Goal: Book appointment/travel/reservation

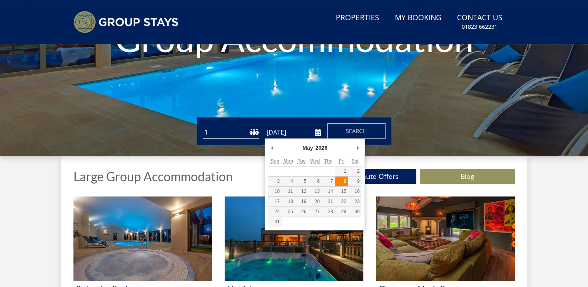
type input "[DATE]"
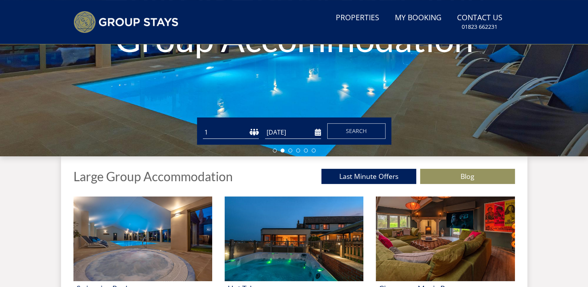
click at [255, 134] on select "1 2 3 4 5 6 7 8 9 10 11 12 13 14 15 16 17 18 19 20 21 22 23 24 25 26 27 28 29 3…" at bounding box center [231, 132] width 56 height 13
select select "9"
click at [203, 126] on select "1 2 3 4 5 6 7 8 9 10 11 12 13 14 15 16 17 18 19 20 21 22 23 24 25 26 27 28 29 3…" at bounding box center [231, 132] width 56 height 13
click at [365, 131] on span "Search" at bounding box center [356, 130] width 21 height 7
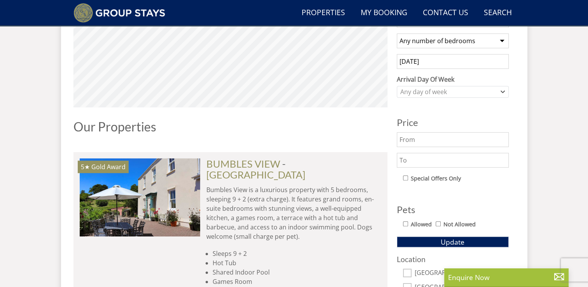
scroll to position [332, 0]
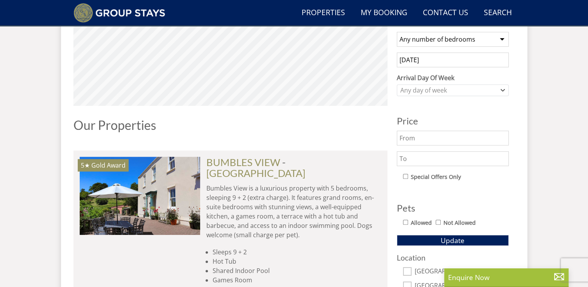
click at [502, 34] on select "Any number of bedrooms 4 Bedrooms 5 Bedrooms 6 Bedrooms 7 Bedrooms 8 Bedrooms 9…" at bounding box center [453, 39] width 112 height 15
select select "6"
click at [397, 32] on select "Any number of bedrooms 4 Bedrooms 5 Bedrooms 6 Bedrooms 7 Bedrooms 8 Bedrooms 9…" at bounding box center [453, 39] width 112 height 15
click at [503, 92] on div "Any day of week" at bounding box center [453, 90] width 112 height 12
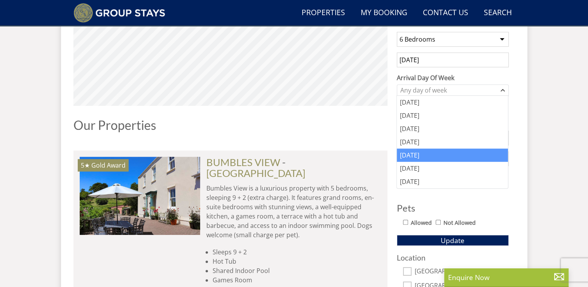
click at [420, 157] on div "[DATE]" at bounding box center [452, 154] width 111 height 13
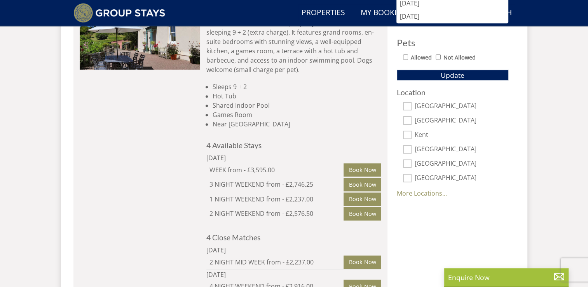
scroll to position [516, 0]
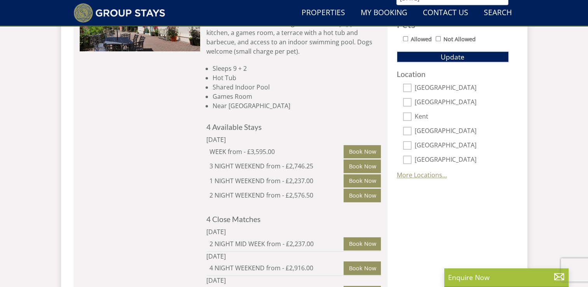
click at [434, 174] on link "More Locations..." at bounding box center [422, 175] width 50 height 9
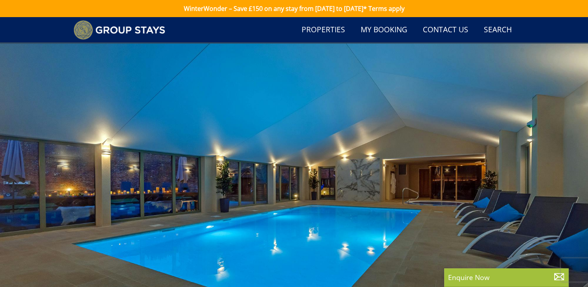
select select "9"
